Goal: Task Accomplishment & Management: Use online tool/utility

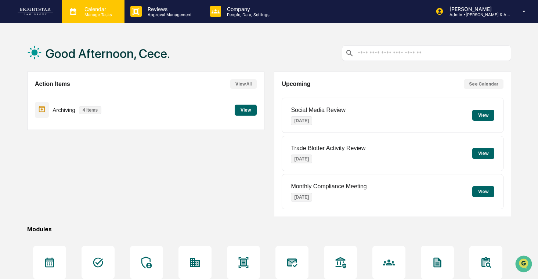
click at [104, 10] on p "Calendar" at bounding box center [97, 9] width 37 height 6
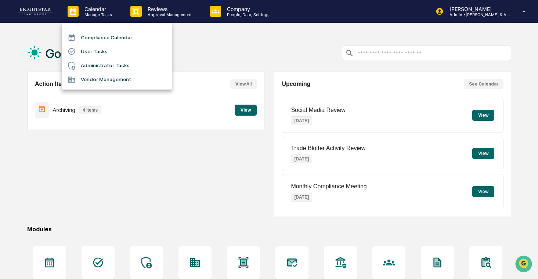
click at [117, 50] on li "User Tasks" at bounding box center [117, 51] width 110 height 14
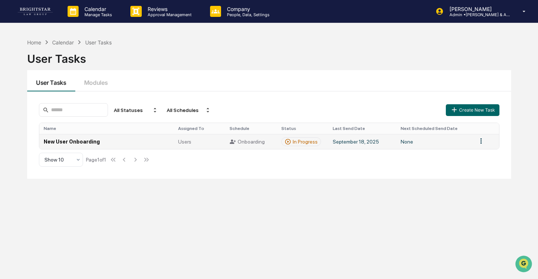
click at [155, 139] on td "New User Onboarding" at bounding box center [106, 141] width 134 height 15
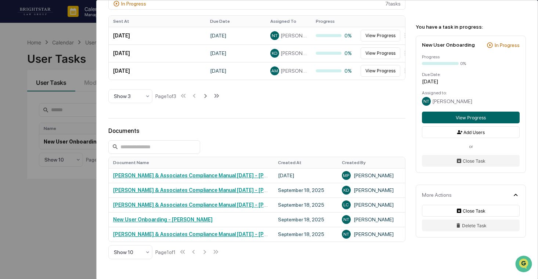
scroll to position [291, 0]
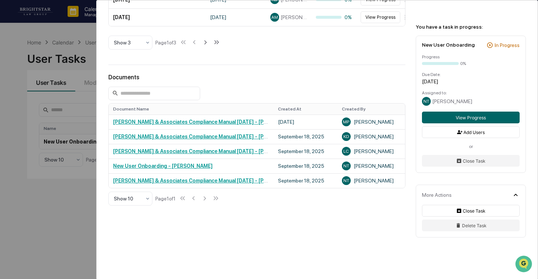
click at [53, 167] on div "User Tasks New User Onboarding New User Onboarding Active Welcome to Greenboard…" at bounding box center [269, 139] width 538 height 279
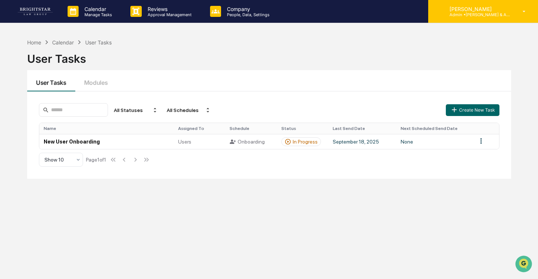
click at [448, 8] on p "[PERSON_NAME]" at bounding box center [478, 9] width 68 height 6
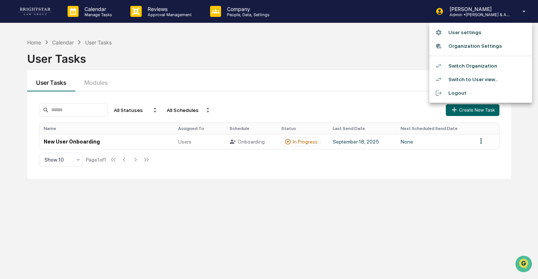
click at [475, 67] on li "Switch Organization" at bounding box center [481, 66] width 103 height 14
